Goal: Information Seeking & Learning: Find contact information

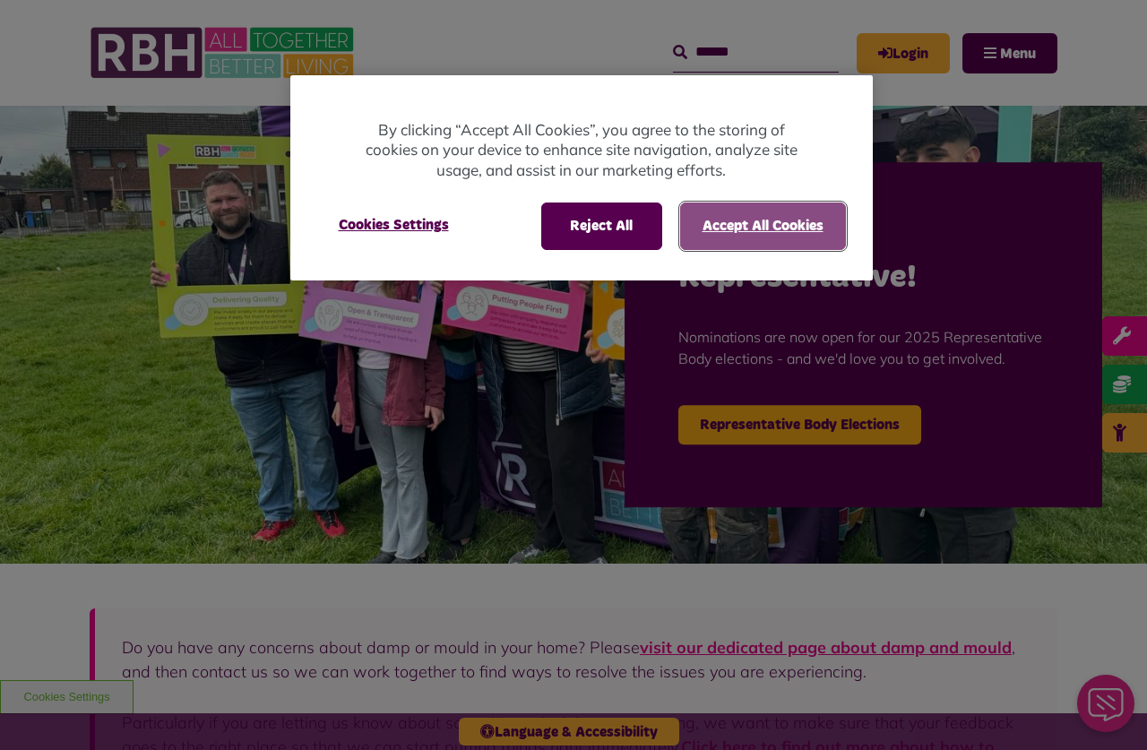
click at [714, 228] on button "Accept All Cookies" at bounding box center [763, 225] width 166 height 47
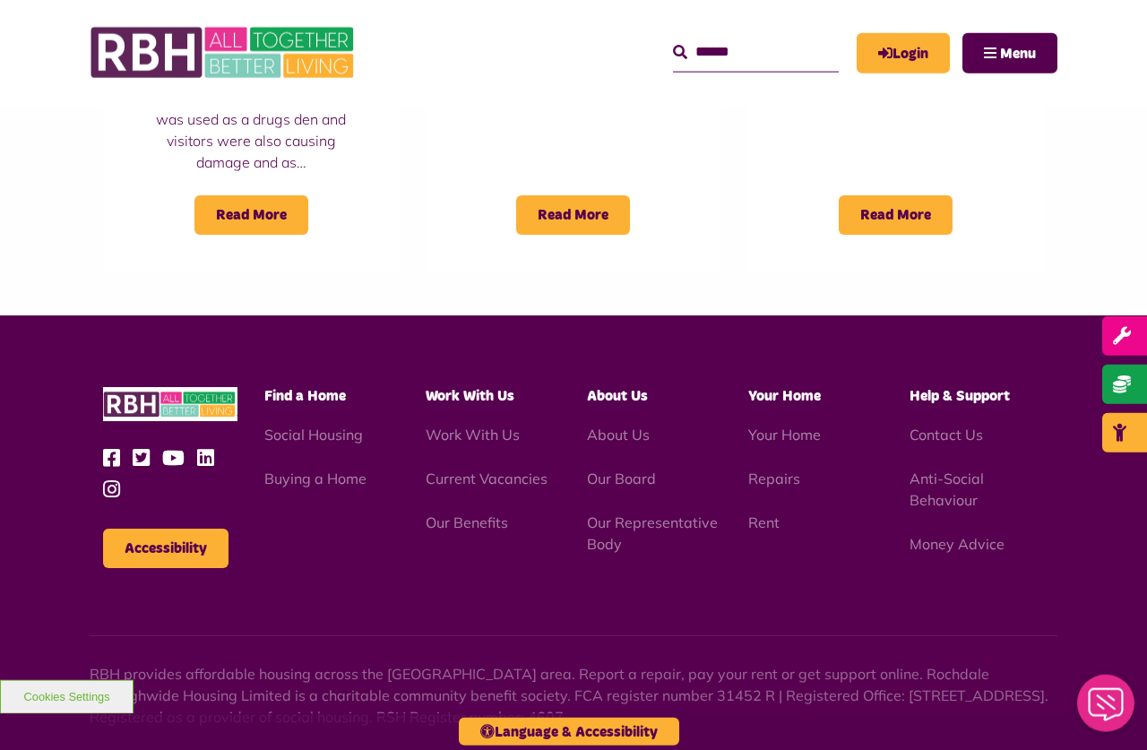
scroll to position [1697, 0]
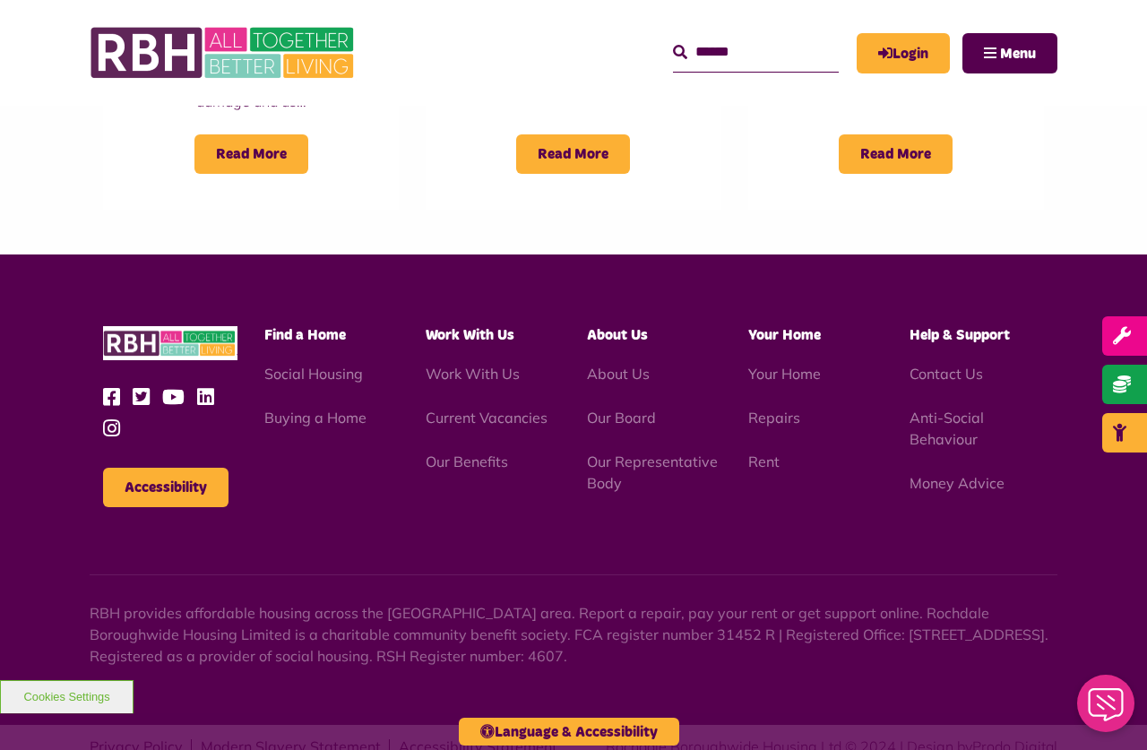
click at [1017, 363] on li "Contact Us" at bounding box center [976, 374] width 134 height 22
click at [956, 365] on link "Contact Us" at bounding box center [945, 374] width 73 height 18
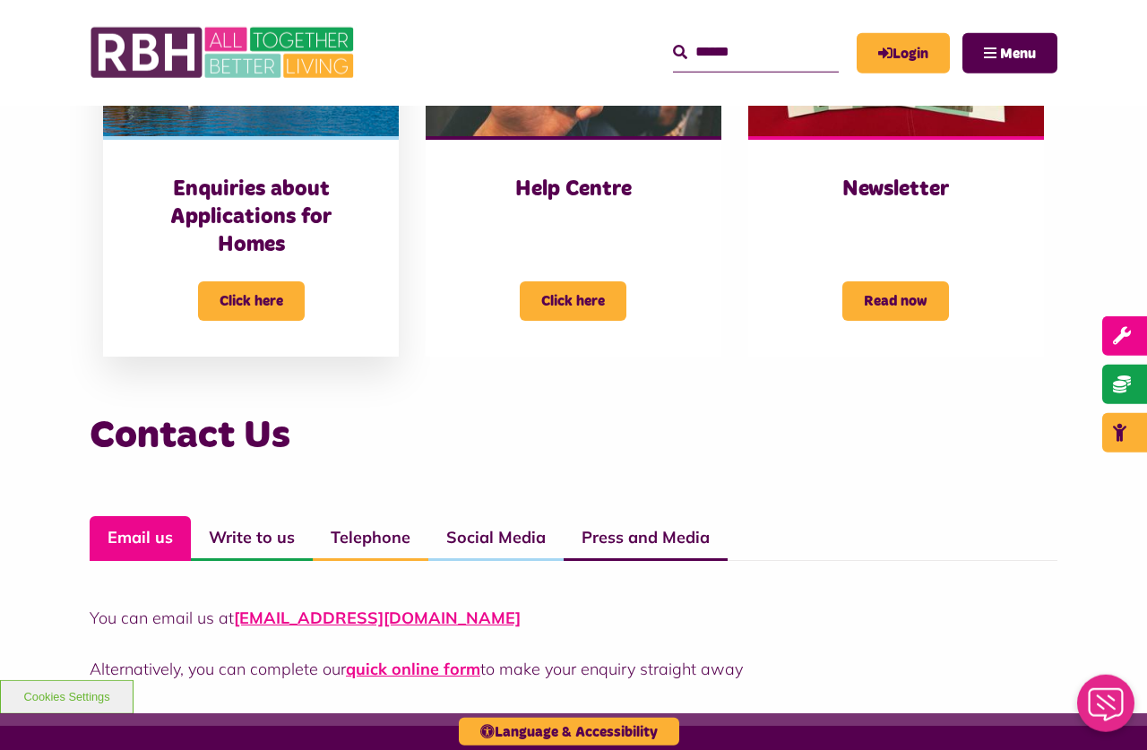
scroll to position [1097, 0]
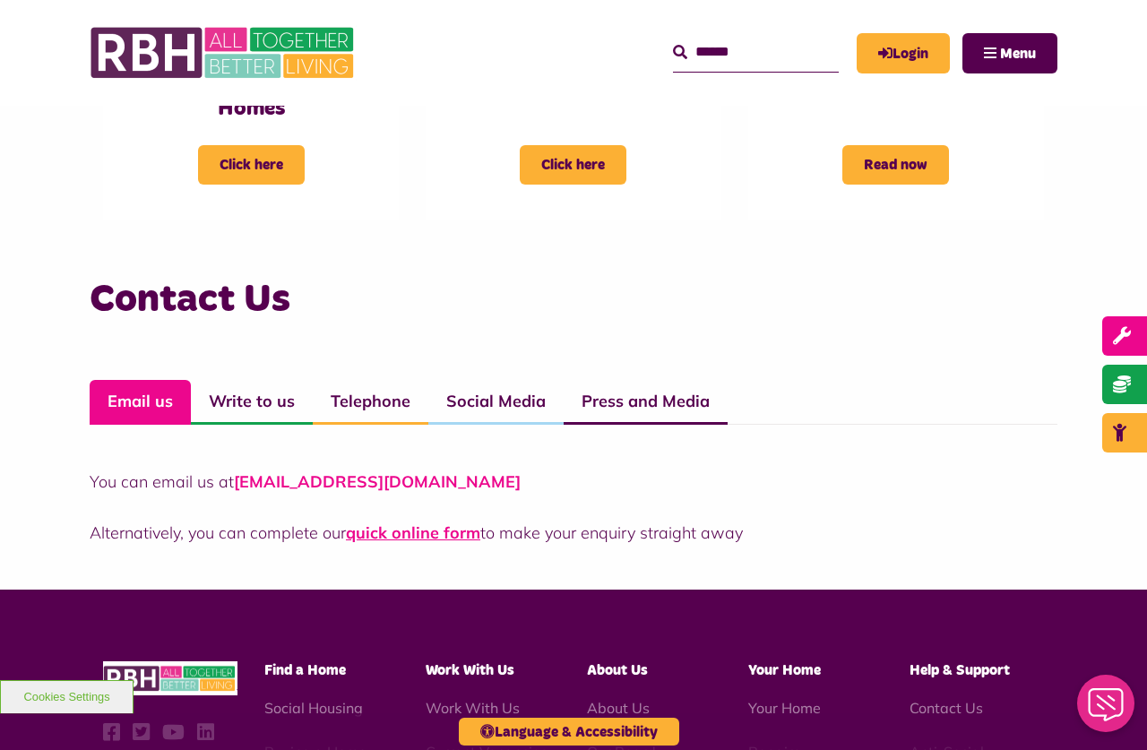
drag, startPoint x: 508, startPoint y: 470, endPoint x: 240, endPoint y: 480, distance: 268.1
click at [240, 480] on p "You can email us at [EMAIL_ADDRESS][DOMAIN_NAME]" at bounding box center [574, 481] width 968 height 24
copy link "[EMAIL_ADDRESS][DOMAIN_NAME]"
click at [469, 335] on div "Contact Us Email us Write to us Telephone Social Media Press and Media You can …" at bounding box center [574, 409] width 968 height 270
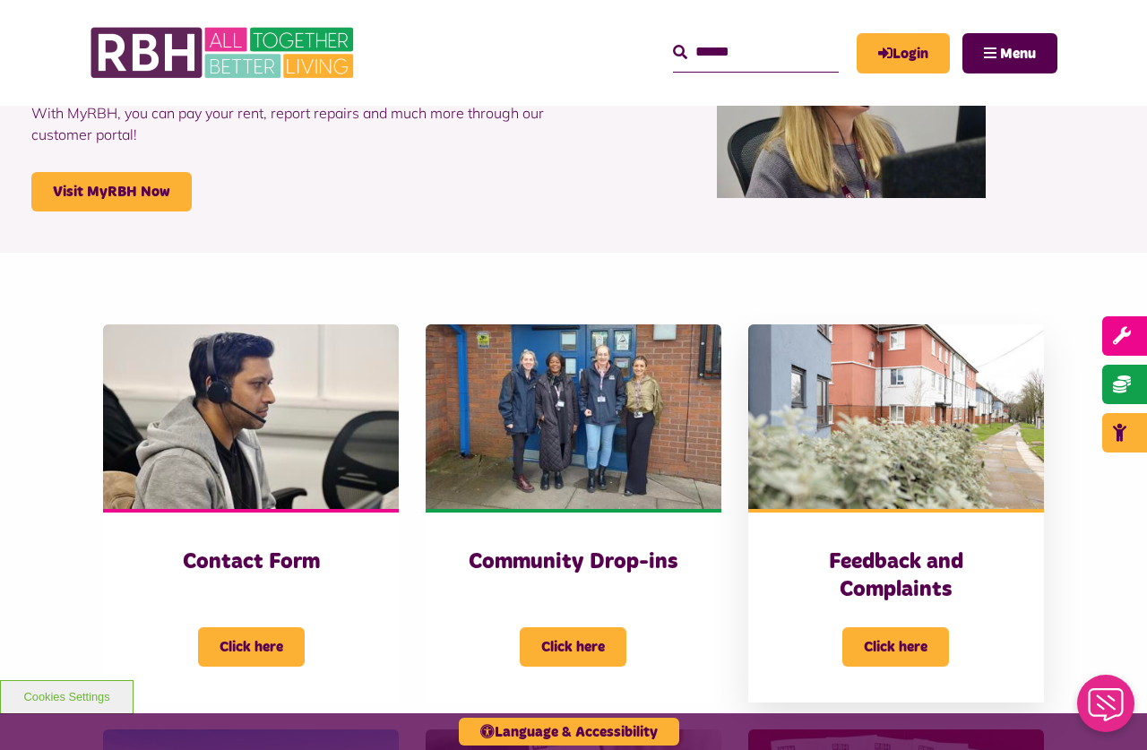
scroll to position [0, 0]
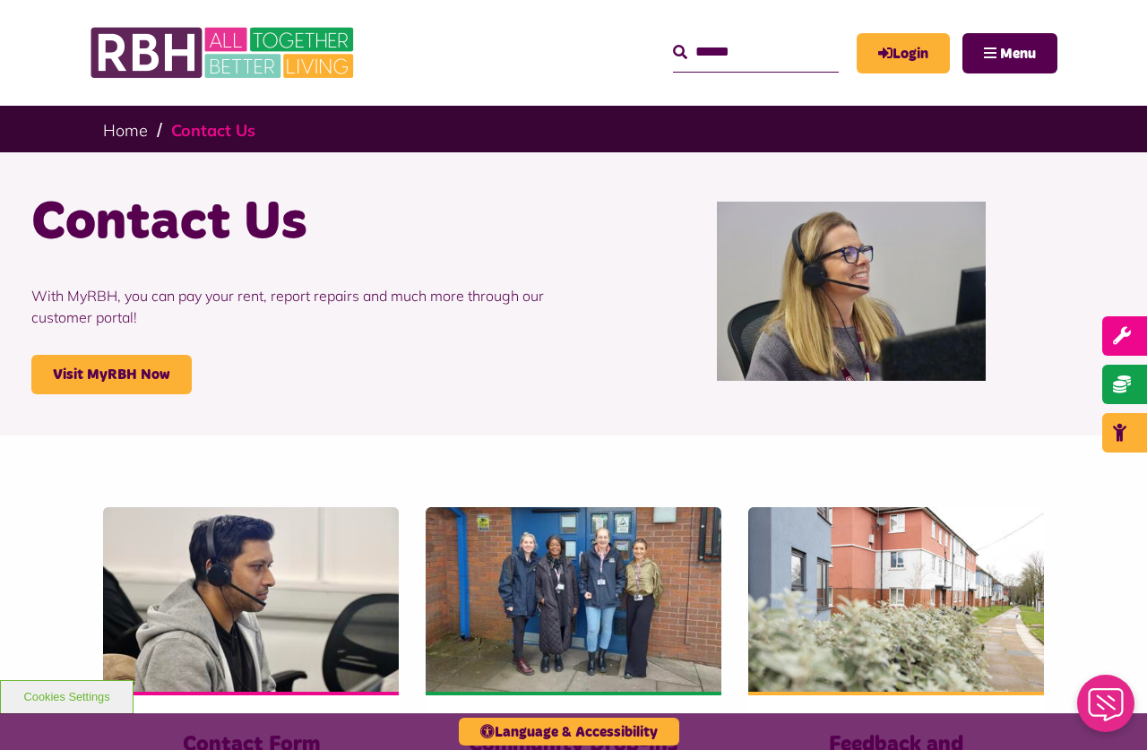
click at [245, 132] on link "Contact Us" at bounding box center [213, 130] width 84 height 21
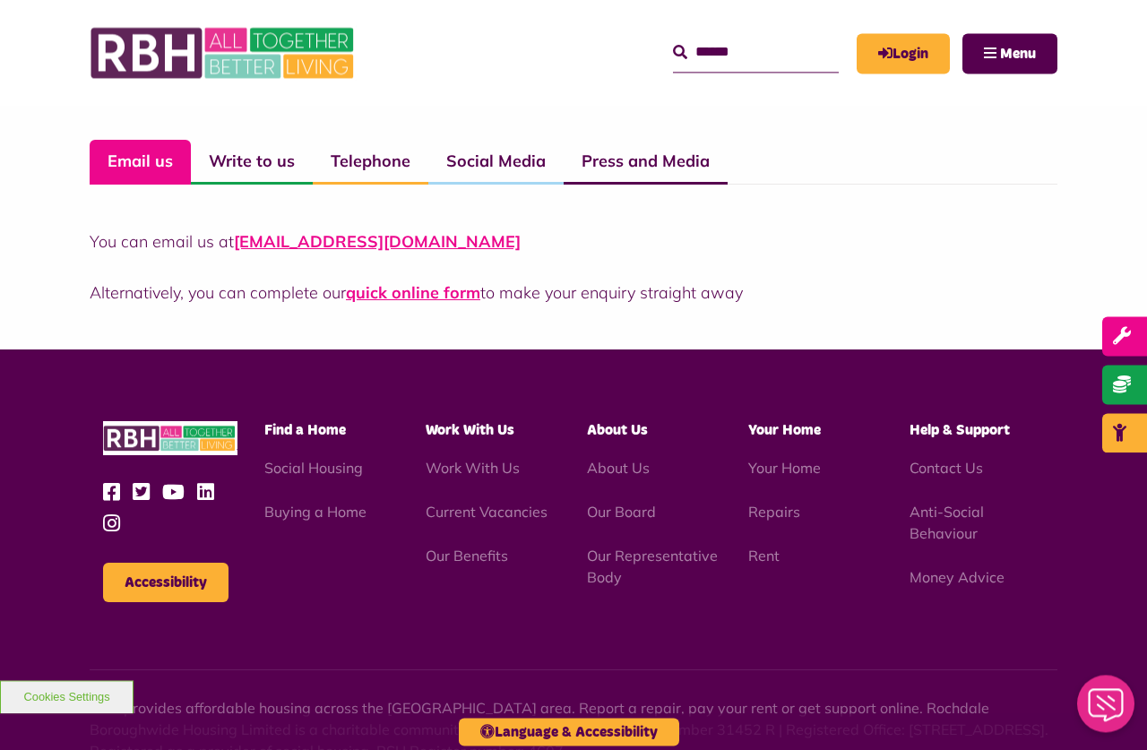
scroll to position [1371, 0]
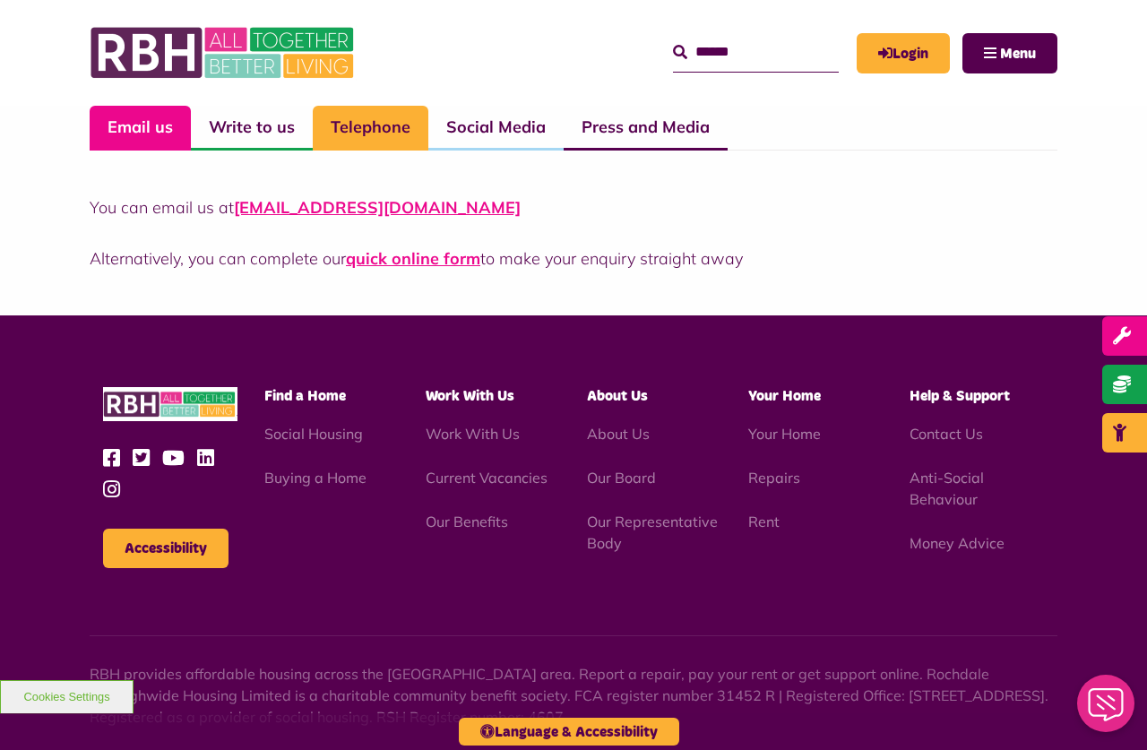
click at [359, 137] on link "Telephone" at bounding box center [371, 128] width 116 height 45
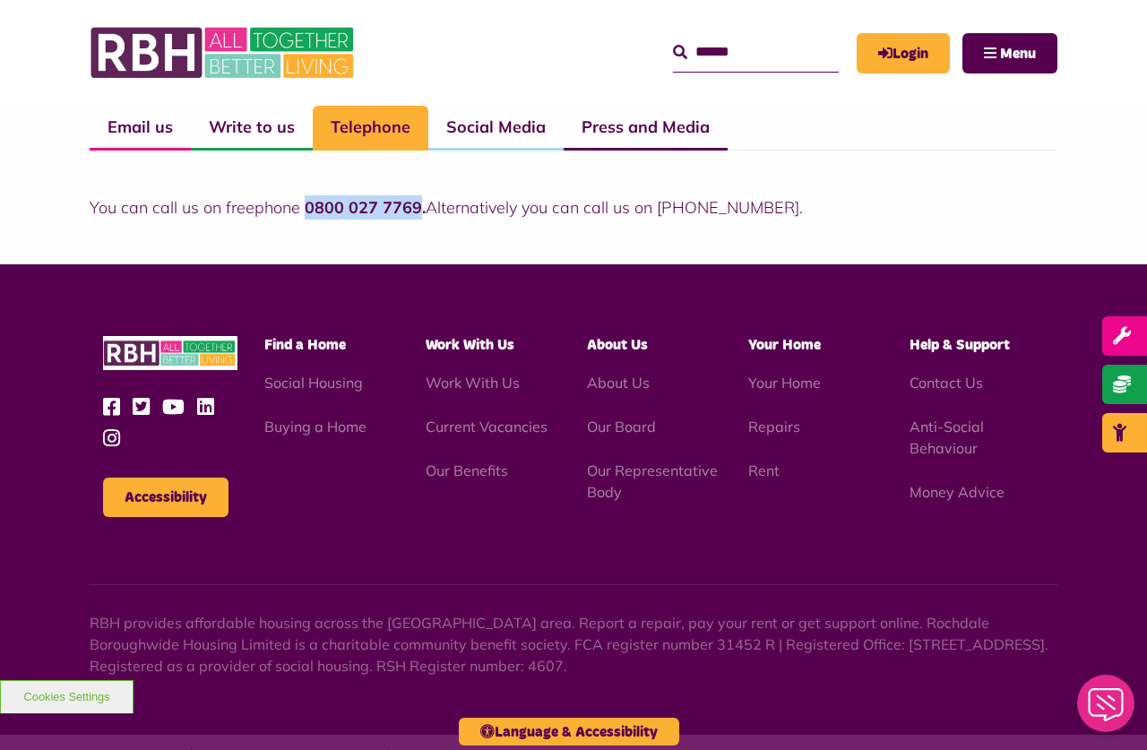
drag, startPoint x: 416, startPoint y: 206, endPoint x: 301, endPoint y: 208, distance: 114.7
click at [301, 208] on p "You can call us on freephone 0800 027 7769. Alternatively you can call us on [P…" at bounding box center [574, 207] width 968 height 24
copy p "0800 027 7769"
